Goal: Check status

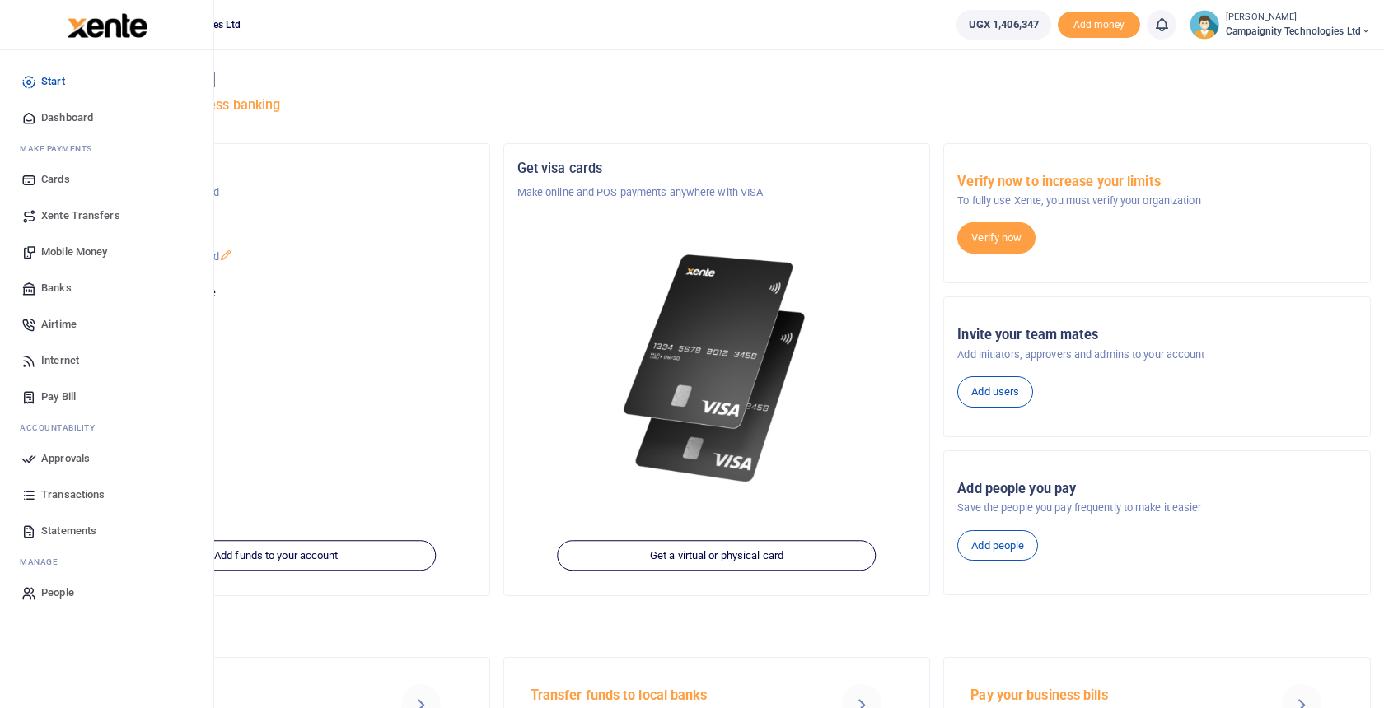
click at [72, 492] on span "Transactions" at bounding box center [72, 495] width 63 height 16
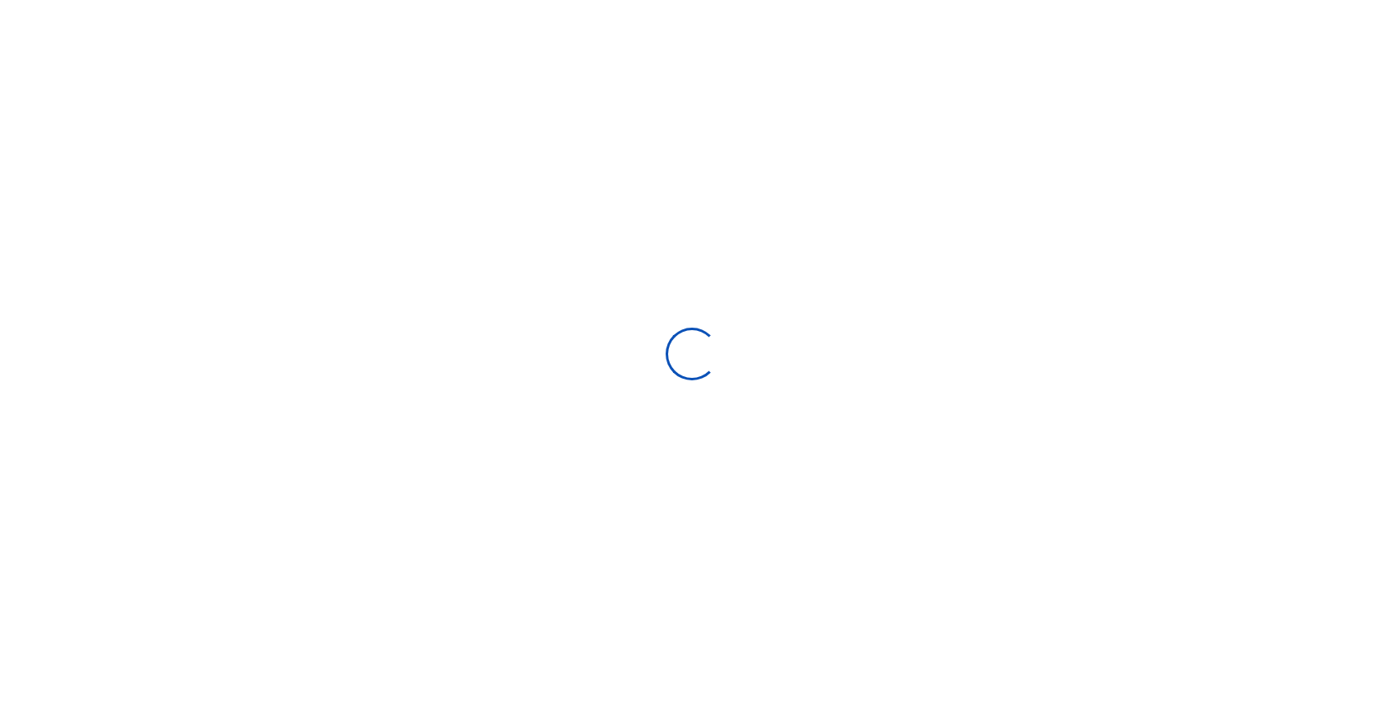
select select
type input "[DATE] - [DATE]"
